Goal: Task Accomplishment & Management: Manage account settings

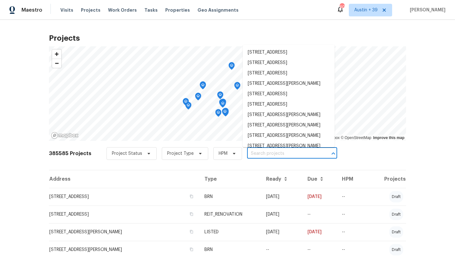
click at [241, 151] on input "text" at bounding box center [283, 154] width 72 height 10
paste input "1127 Romaine Cir"
type input "1127 Romaine Cir"
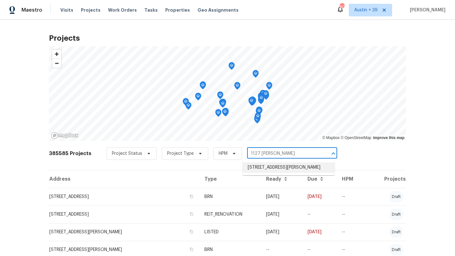
click at [241, 168] on li "[STREET_ADDRESS][PERSON_NAME]" at bounding box center [288, 168] width 92 height 10
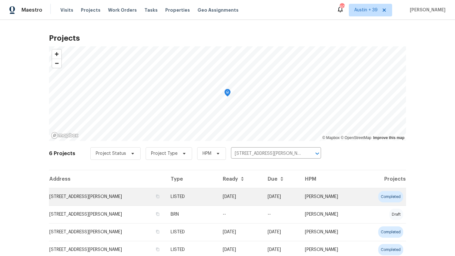
click at [96, 199] on td "[STREET_ADDRESS][PERSON_NAME]" at bounding box center [107, 197] width 116 height 18
click at [120, 193] on td "[STREET_ADDRESS][PERSON_NAME]" at bounding box center [107, 197] width 116 height 18
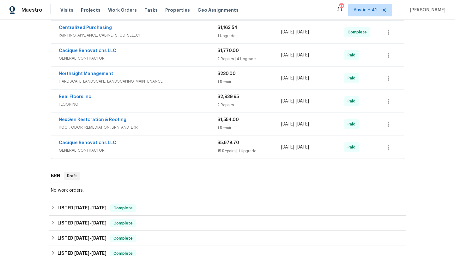
scroll to position [291, 0]
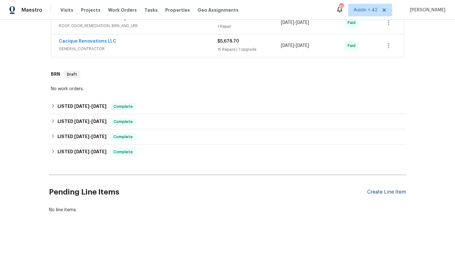
click at [372, 194] on div "Create Line Item" at bounding box center [386, 192] width 39 height 6
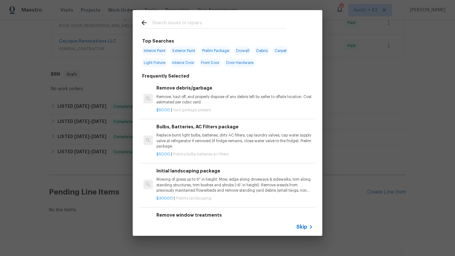
click at [298, 227] on span "Skip" at bounding box center [301, 227] width 11 height 6
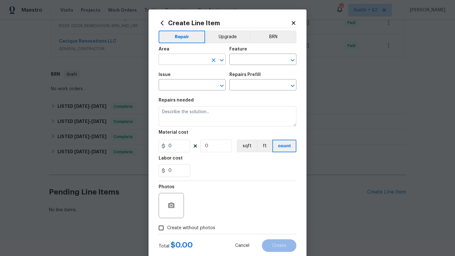
click at [190, 61] on input "text" at bounding box center [182, 60] width 49 height 10
click at [192, 74] on li "In-ground pool / Spa" at bounding box center [191, 74] width 67 height 10
type input "In-ground pool / Spa"
click at [251, 56] on input "text" at bounding box center [253, 60] width 49 height 10
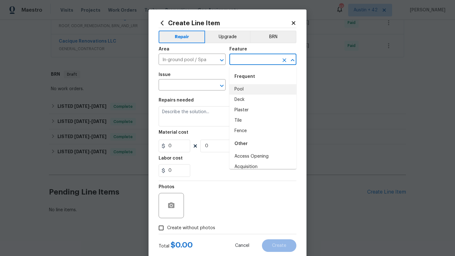
click at [253, 87] on li "Pool" at bounding box center [262, 89] width 67 height 10
type input "Pool"
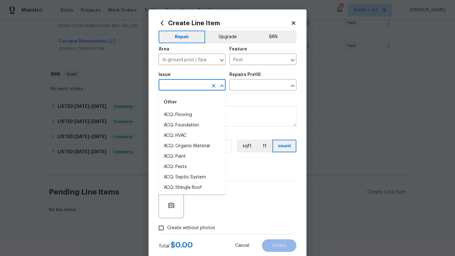
click at [187, 85] on input "text" at bounding box center [182, 86] width 49 height 10
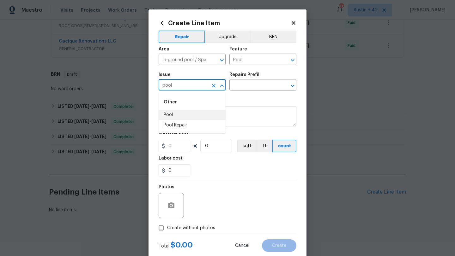
click at [194, 120] on li "Pool" at bounding box center [191, 115] width 67 height 10
type input "Pool"
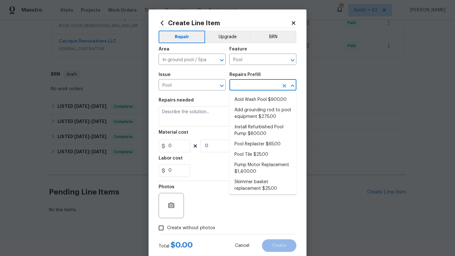
click at [246, 82] on input "text" at bounding box center [253, 86] width 49 height 10
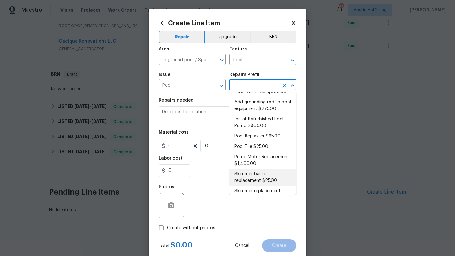
scroll to position [19, 0]
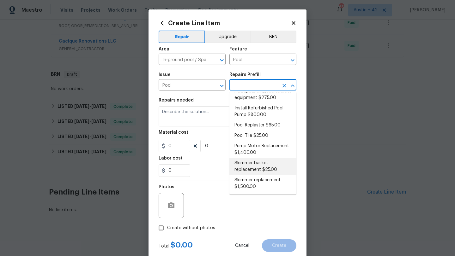
click at [261, 170] on li "Skimmer basket replacement $25.00" at bounding box center [262, 166] width 67 height 17
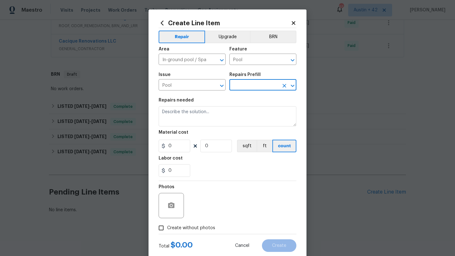
type textarea "Replace damaged or missing skimmer basket."
type input "1"
type input "Skimmer basket replacement $25.00"
type input "25"
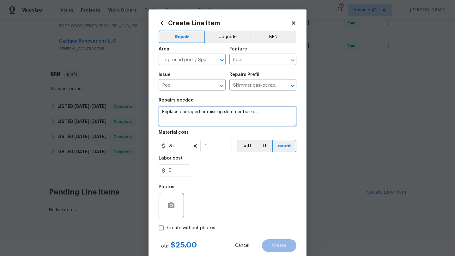
click at [187, 117] on textarea "Replace damaged or missing skimmer basket." at bounding box center [227, 116] width 138 height 20
type textarea "Reimbursement for pool maintenance visit prior to closing."
click at [294, 21] on icon at bounding box center [293, 23] width 6 height 6
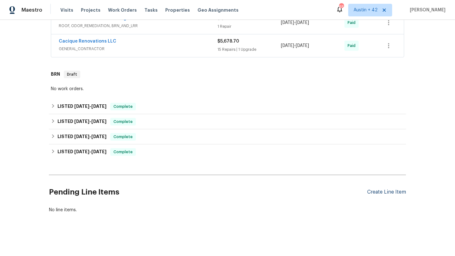
click at [380, 191] on div "Create Line Item" at bounding box center [386, 192] width 39 height 6
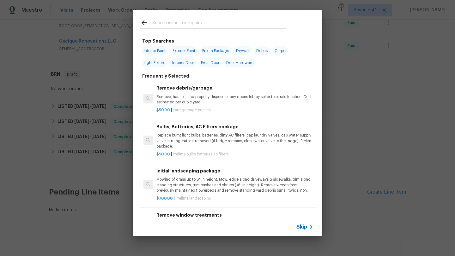
click at [298, 230] on span "Skip" at bounding box center [301, 227] width 11 height 6
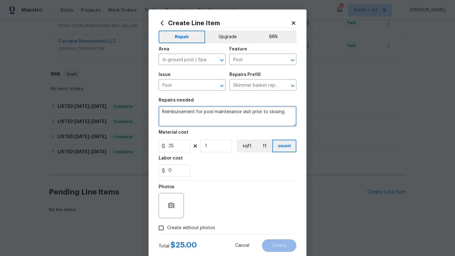
click at [283, 115] on textarea "Reimbursement for pool maintenance visit prior to closing." at bounding box center [227, 116] width 138 height 20
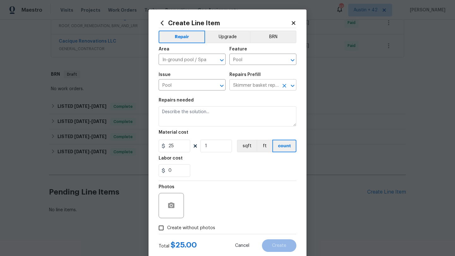
click at [277, 85] on input "Skimmer basket replacement $25.00" at bounding box center [253, 86] width 49 height 10
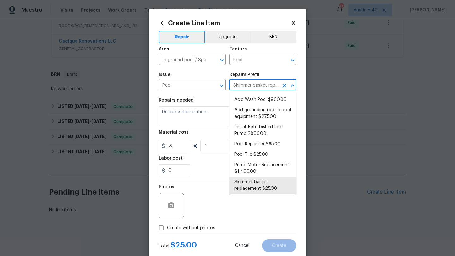
click at [283, 86] on icon "Clear" at bounding box center [284, 86] width 4 height 4
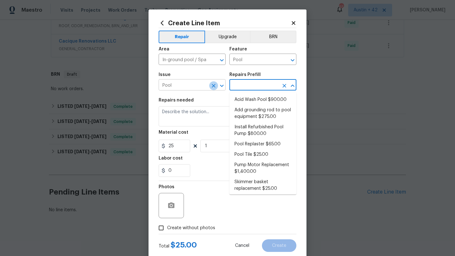
click at [217, 85] on button "Clear" at bounding box center [213, 85] width 9 height 9
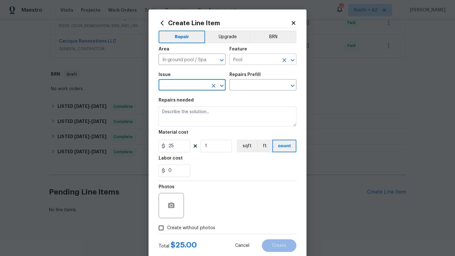
click at [286, 62] on icon "Clear" at bounding box center [284, 60] width 4 height 4
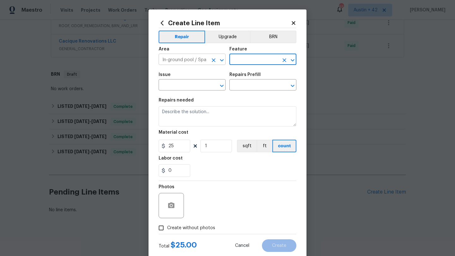
click at [213, 60] on icon "Clear" at bounding box center [213, 60] width 4 height 4
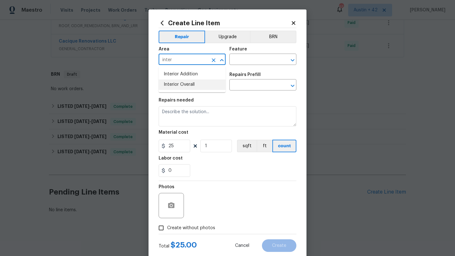
click at [196, 85] on li "Interior Overall" at bounding box center [191, 85] width 67 height 10
type input "Interior Overall"
click at [259, 54] on div "Feature" at bounding box center [262, 51] width 67 height 8
click at [256, 60] on input "text" at bounding box center [253, 60] width 49 height 10
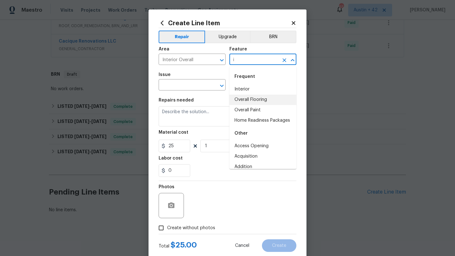
click at [252, 95] on li "Overall Flooring" at bounding box center [262, 100] width 67 height 10
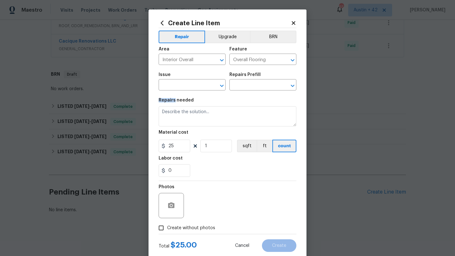
click at [252, 95] on section "Repairs needed Material cost 25 1 sqft ft count Labor cost 0" at bounding box center [227, 137] width 138 height 86
click at [255, 68] on div "Area Interior Overall ​ Feature Overall Flooring ​" at bounding box center [227, 56] width 138 height 26
click at [255, 60] on input "Overall Flooring" at bounding box center [253, 60] width 49 height 10
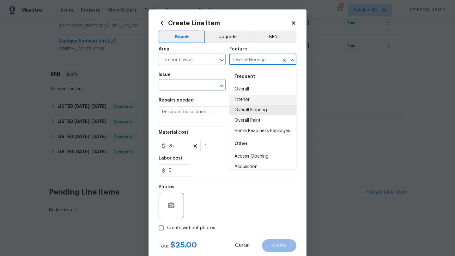
click at [255, 60] on input "Overall Flooring" at bounding box center [253, 60] width 49 height 10
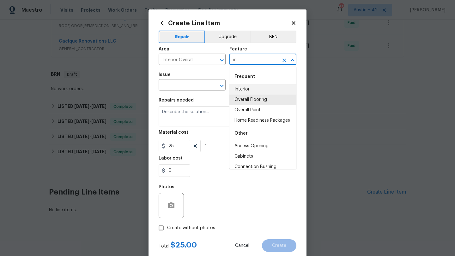
click at [253, 89] on li "Interior" at bounding box center [262, 89] width 67 height 10
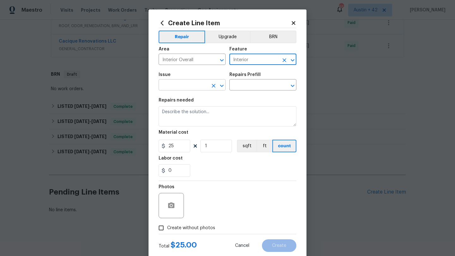
type input "Interior"
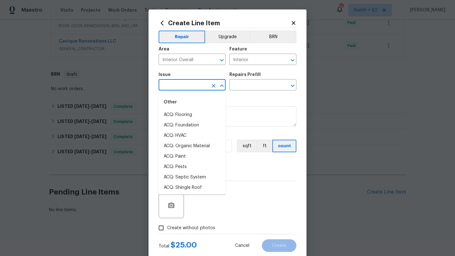
click at [196, 89] on input "text" at bounding box center [182, 86] width 49 height 10
type input "i"
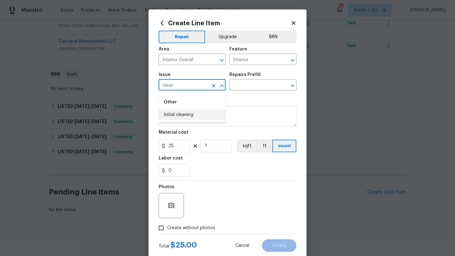
click at [200, 113] on li "Initial cleaning" at bounding box center [191, 115] width 67 height 10
type input "Initial cleaning"
click at [237, 85] on input "text" at bounding box center [253, 86] width 49 height 10
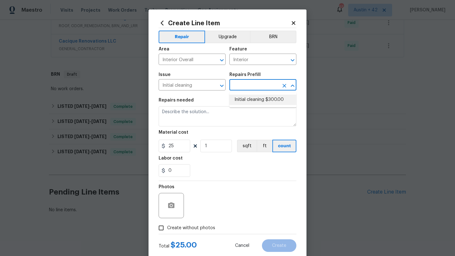
click at [237, 103] on li "Initial cleaning $300.00" at bounding box center [262, 100] width 67 height 10
type input "Home Readiness Packages"
type input "Initial cleaning $300.00"
type textarea "1. Wipe down exterior doors and trim. 2. Clean out all exterior light fixtures …"
type input "300"
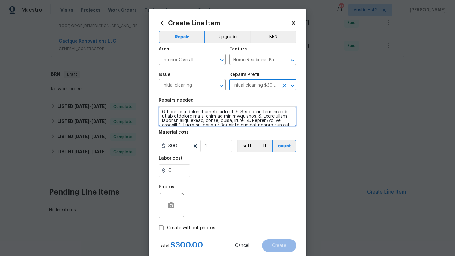
click at [191, 117] on textarea at bounding box center [227, 116] width 138 height 20
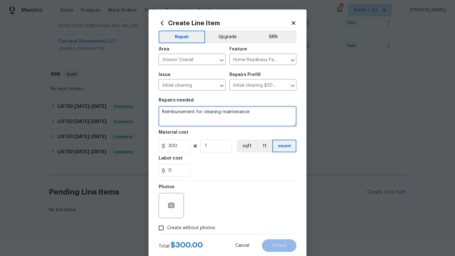
type textarea "Reimbursement for cleaning maintenance"
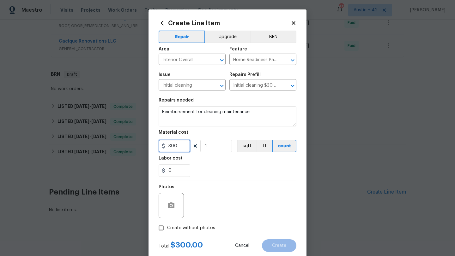
click at [172, 150] on input "300" at bounding box center [174, 146] width 32 height 13
type input "70"
click at [198, 224] on label "Create without photos" at bounding box center [185, 228] width 60 height 12
click at [167, 224] on input "Create without photos" at bounding box center [161, 228] width 12 height 12
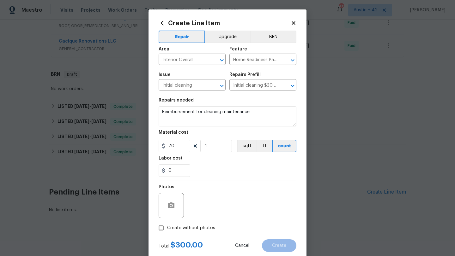
checkbox input "true"
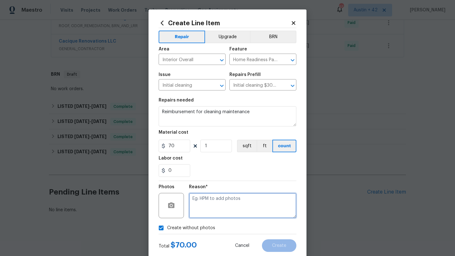
click at [202, 208] on textarea at bounding box center [242, 205] width 107 height 25
type textarea "n/a"
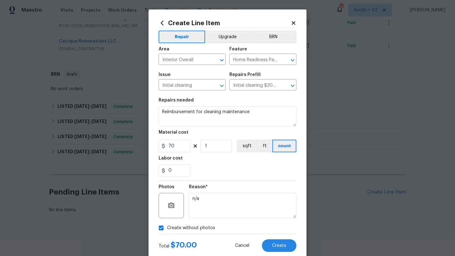
click at [215, 185] on div "Reason* n/a" at bounding box center [242, 201] width 107 height 41
click at [261, 114] on textarea "Reimbursement for cleaning maintenance" at bounding box center [227, 116] width 138 height 20
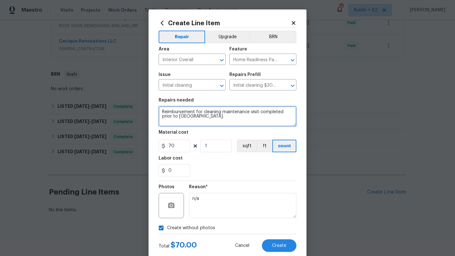
scroll to position [16, 0]
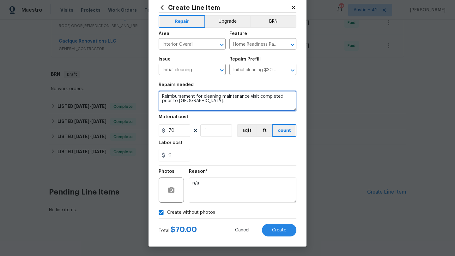
type textarea "Reimbursement for cleaning maintenance visit completed prior to [GEOGRAPHIC_DAT…"
click at [265, 236] on div "Create Line Item Repair Upgrade BRN Area Interior Overall ​ Feature Home Readin…" at bounding box center [227, 120] width 158 height 253
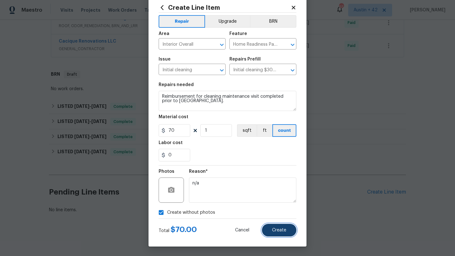
click at [274, 229] on span "Create" at bounding box center [279, 230] width 14 height 5
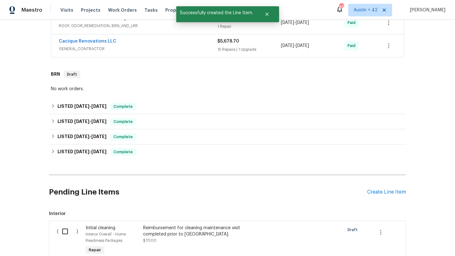
scroll to position [370, 0]
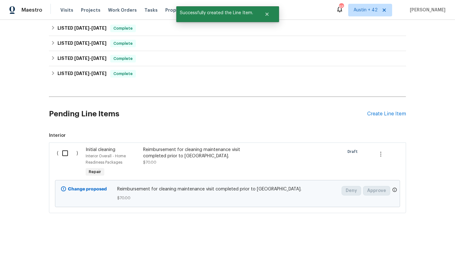
click at [62, 156] on input "checkbox" at bounding box center [67, 153] width 18 height 13
checkbox input "true"
click at [419, 237] on span "Create Work Order" at bounding box center [418, 241] width 42 height 8
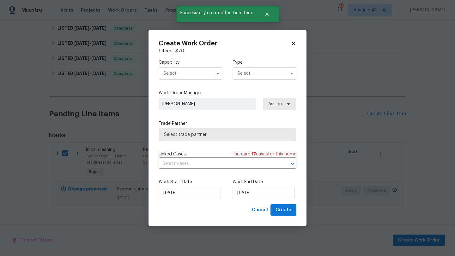
click at [205, 72] on input "text" at bounding box center [190, 73] width 64 height 13
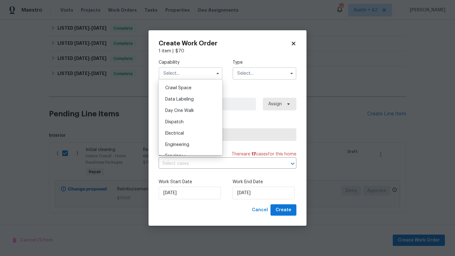
scroll to position [85, 0]
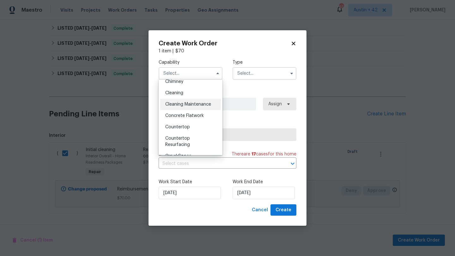
click at [198, 105] on span "Cleaning Maintenance" at bounding box center [188, 104] width 46 height 4
type input "Cleaning Maintenance"
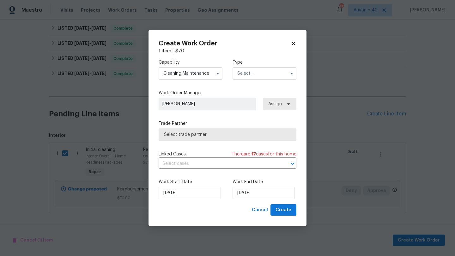
click at [255, 74] on input "text" at bounding box center [264, 73] width 64 height 13
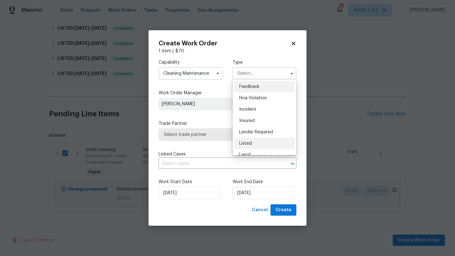
click at [252, 143] on div "Listed" at bounding box center [264, 143] width 61 height 11
type input "Listed"
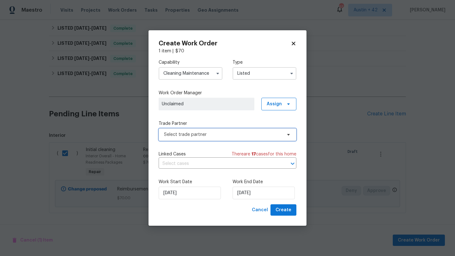
click at [218, 136] on span "Select trade partner" at bounding box center [223, 135] width 118 height 6
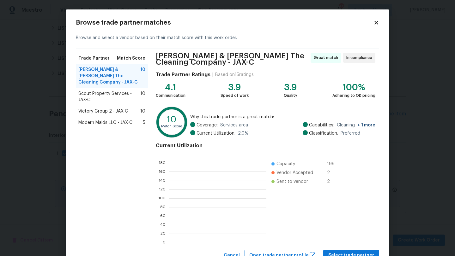
scroll to position [88, 97]
click at [131, 95] on span "Scout Property Services - JAX-C" at bounding box center [109, 97] width 62 height 13
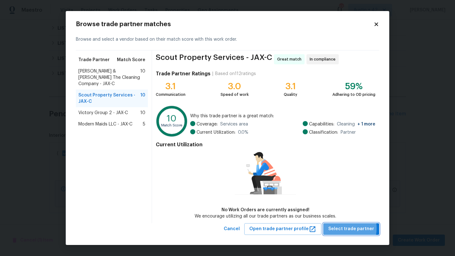
click at [344, 228] on span "Select trade partner" at bounding box center [351, 229] width 46 height 8
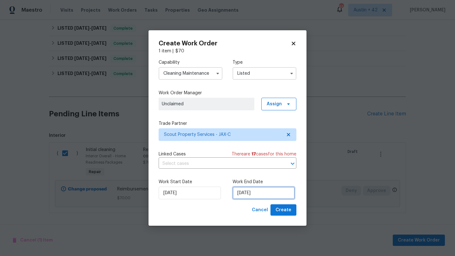
click at [268, 193] on input "[DATE]" at bounding box center [263, 193] width 62 height 13
click at [276, 203] on div "Work Start Date 9/22/2025 Work End Date 9/22/2025" at bounding box center [227, 189] width 138 height 31
click at [277, 205] on button "Create" at bounding box center [283, 211] width 26 height 12
checkbox input "false"
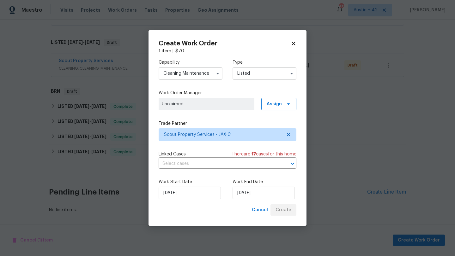
scroll to position [323, 0]
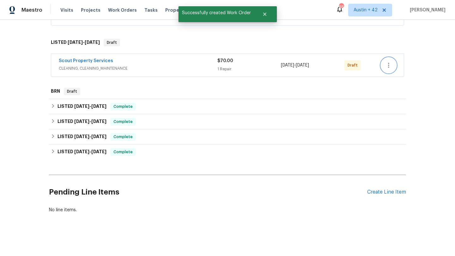
click at [389, 66] on icon "button" at bounding box center [388, 66] width 8 height 8
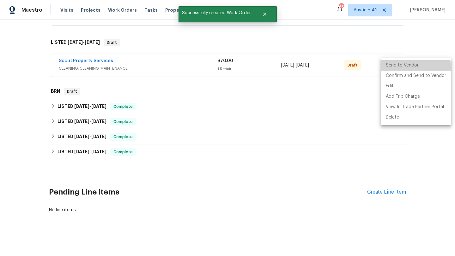
click at [388, 68] on li "Send to Vendor" at bounding box center [415, 65] width 70 height 10
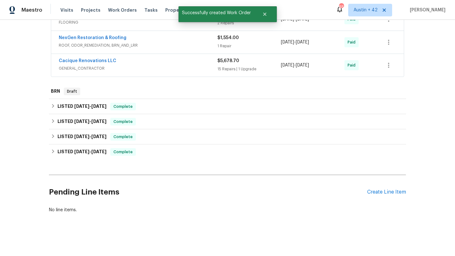
click at [358, 45] on div "Paid" at bounding box center [360, 42] width 32 height 15
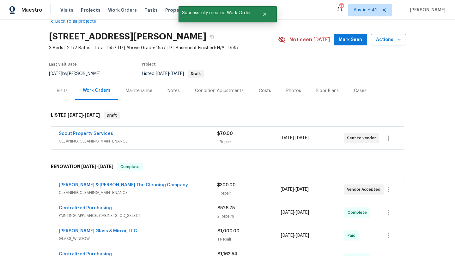
scroll to position [0, 0]
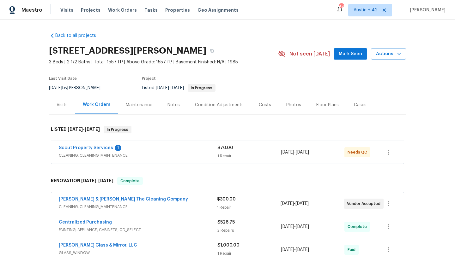
click at [98, 144] on div "Scout Property Services 1 CLEANING, CLEANING_MAINTENANCE $70.00 1 Repair [DATE]…" at bounding box center [227, 152] width 352 height 23
click at [98, 145] on span "Scout Property Services" at bounding box center [86, 148] width 54 height 6
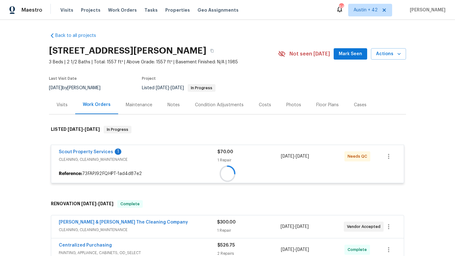
click at [98, 147] on div "Scout Property Services 1 CLEANING, CLEANING_MAINTENANCE $70.00 1 Repair [DATE]…" at bounding box center [227, 156] width 352 height 23
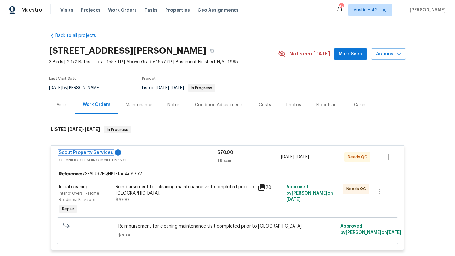
click at [98, 152] on link "Scout Property Services" at bounding box center [86, 153] width 54 height 4
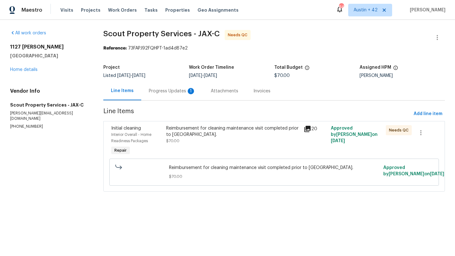
click at [167, 98] on div "Progress Updates 1" at bounding box center [172, 91] width 62 height 19
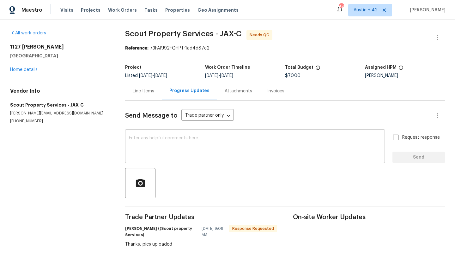
scroll to position [9, 0]
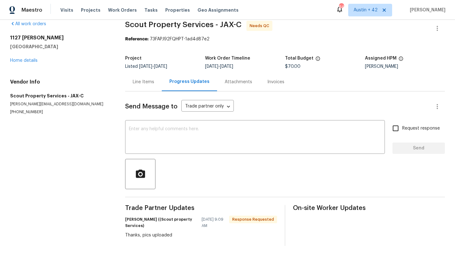
click at [147, 90] on div "Line Items" at bounding box center [143, 82] width 37 height 19
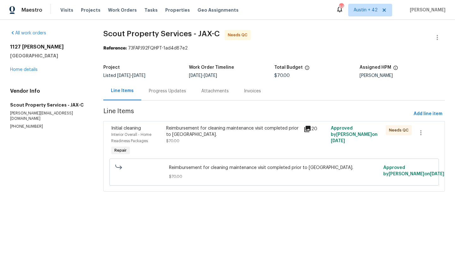
click at [275, 146] on div "Reimbursement for cleaning maintenance visit completed prior to [GEOGRAPHIC_DAT…" at bounding box center [232, 140] width 137 height 35
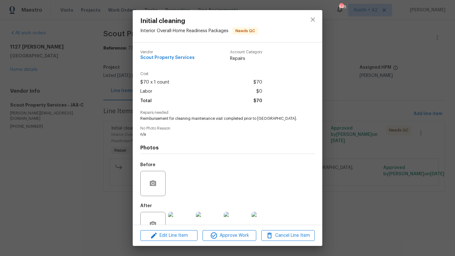
scroll to position [19, 0]
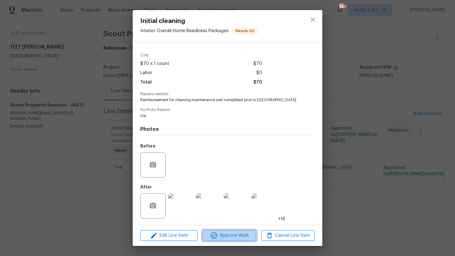
click at [223, 232] on span "Approve Work" at bounding box center [229, 236] width 50 height 8
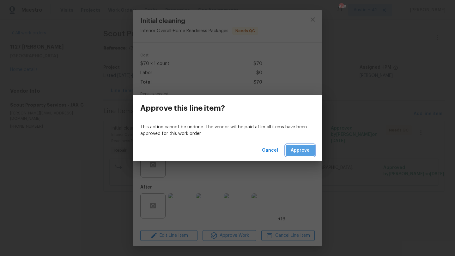
click at [299, 151] on span "Approve" at bounding box center [299, 151] width 19 height 8
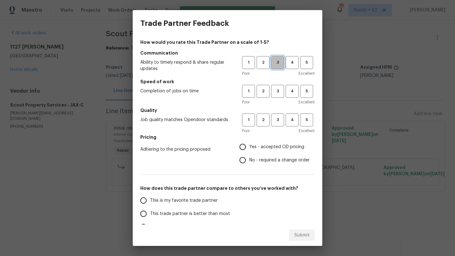
click at [277, 66] on button "3" at bounding box center [277, 62] width 13 height 13
click at [277, 95] on button "3" at bounding box center [277, 91] width 13 height 13
click at [277, 115] on button "3" at bounding box center [277, 120] width 13 height 13
click at [269, 141] on label "Yes - accepted OD pricing" at bounding box center [273, 146] width 74 height 13
click at [249, 141] on input "Yes - accepted OD pricing" at bounding box center [242, 146] width 13 height 13
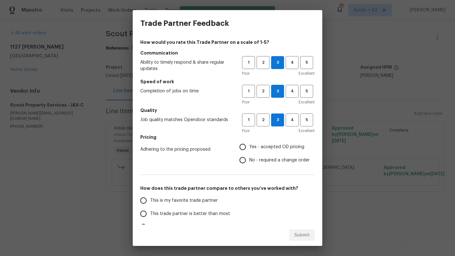
radio input "true"
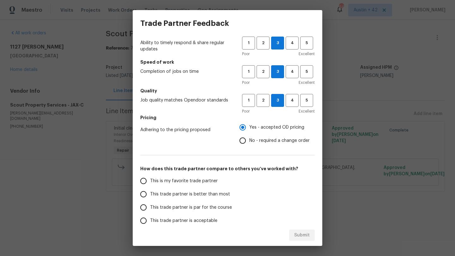
scroll to position [32, 0]
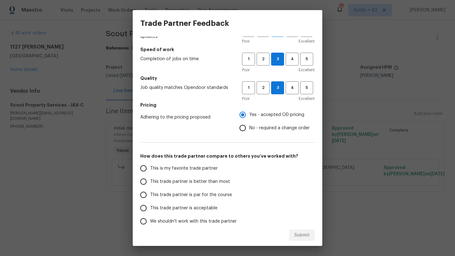
click at [200, 197] on span "This trade partner is par for the course" at bounding box center [191, 195] width 82 height 7
click at [150, 197] on input "This trade partner is par for the course" at bounding box center [143, 194] width 13 height 13
click at [305, 236] on span "Submit" at bounding box center [301, 236] width 15 height 8
radio input "true"
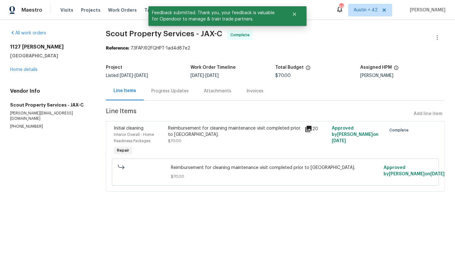
click at [23, 74] on div "All work orders [STREET_ADDRESS][PERSON_NAME] Home details Vendor Info Scout Pr…" at bounding box center [50, 79] width 80 height 99
click at [23, 71] on link "Home details" at bounding box center [23, 70] width 27 height 4
